Goal: Task Accomplishment & Management: Manage account settings

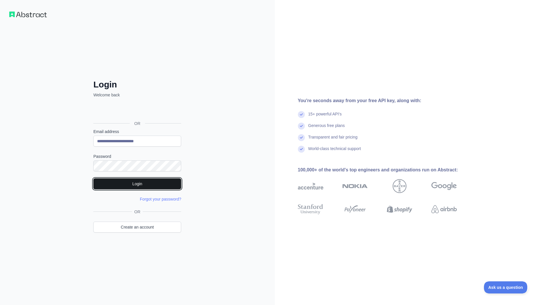
click at [138, 184] on button "Login" at bounding box center [137, 183] width 88 height 11
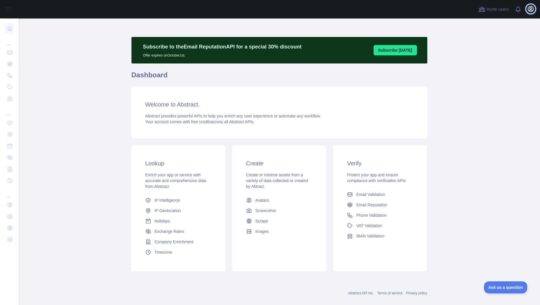
click at [530, 10] on icon "button" at bounding box center [530, 8] width 5 height 5
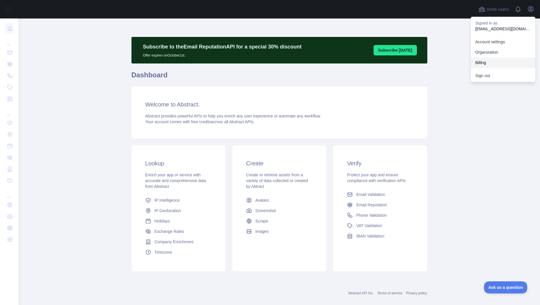
click at [492, 62] on button "Billing" at bounding box center [502, 62] width 65 height 10
